Goal: Information Seeking & Learning: Learn about a topic

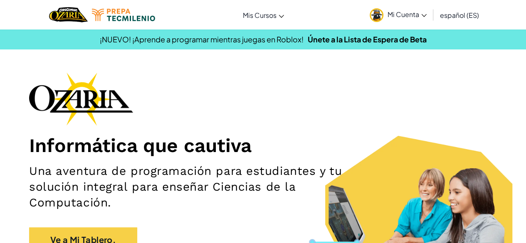
click at [412, 14] on span "Mi Cuenta" at bounding box center [407, 14] width 39 height 9
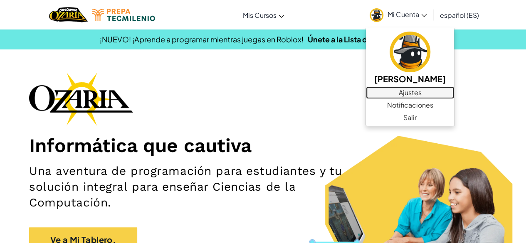
click at [405, 89] on link "Ajustes" at bounding box center [410, 93] width 88 height 12
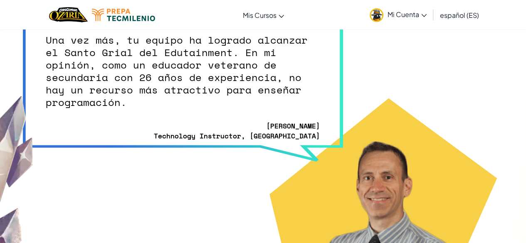
scroll to position [2277, 0]
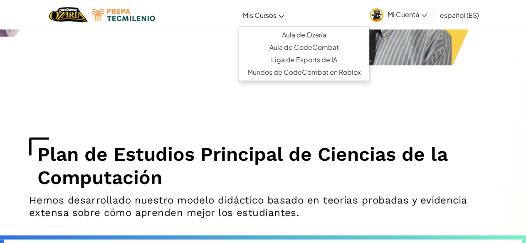
click at [260, 11] on span "Mis Cursos" at bounding box center [260, 15] width 34 height 9
click at [322, 10] on div "Cambiar modo de navegación Mis Cursos Aula de Ozaria Aula de CodeCombat Liga de…" at bounding box center [263, 15] width 530 height 30
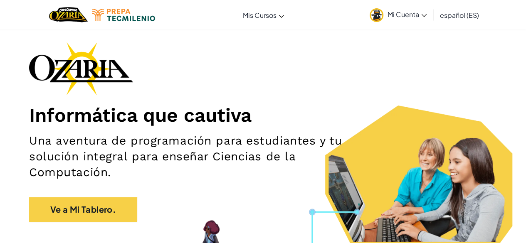
scroll to position [33, 0]
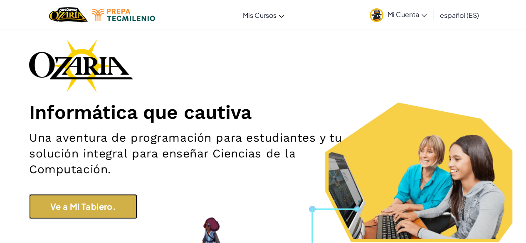
click at [96, 208] on link "Ve a Mi Tablero." at bounding box center [83, 206] width 108 height 25
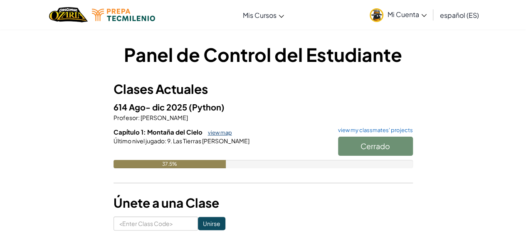
click at [218, 133] on link "view map" at bounding box center [218, 132] width 28 height 7
